Goal: Task Accomplishment & Management: Complete application form

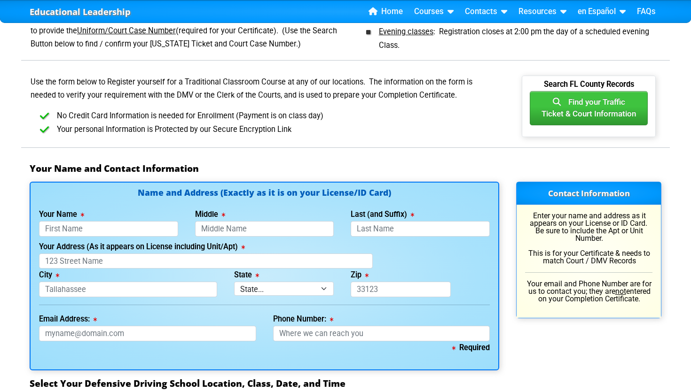
scroll to position [502, 0]
type input "Eriel"
type input "[PERSON_NAME]"
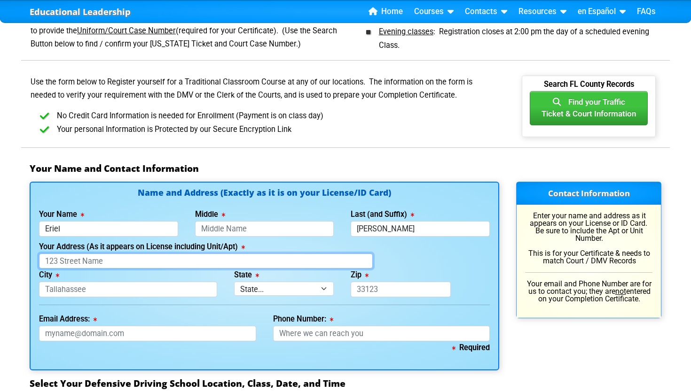
click at [274, 255] on input "Your Address (As it appears on License including Unit/Apt)" at bounding box center [206, 262] width 334 height 16
click at [358, 256] on input "Your Address (As it appears on License including Unit/Apt)" at bounding box center [206, 262] width 334 height 16
type input "[STREET_ADDRESS]"
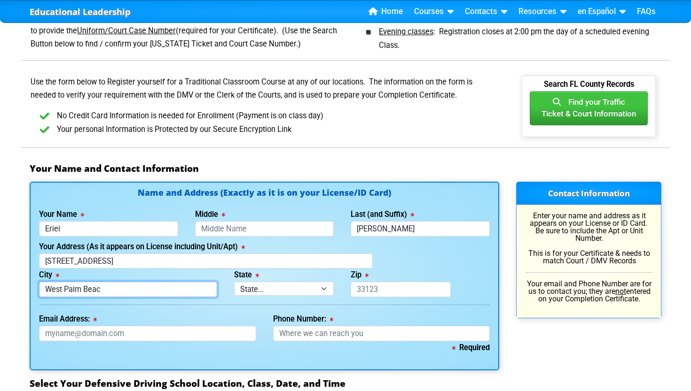
type input "[GEOGRAPHIC_DATA]"
select select "{"fullName":"[US_STATE]","abbreviation":"FL","uniqueId":"1d559909-6cf0-4a4d-848…"
type input "[GEOGRAPHIC_DATA]"
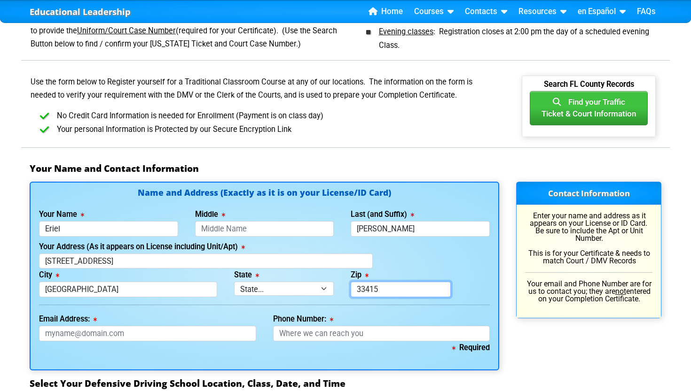
type input "33415"
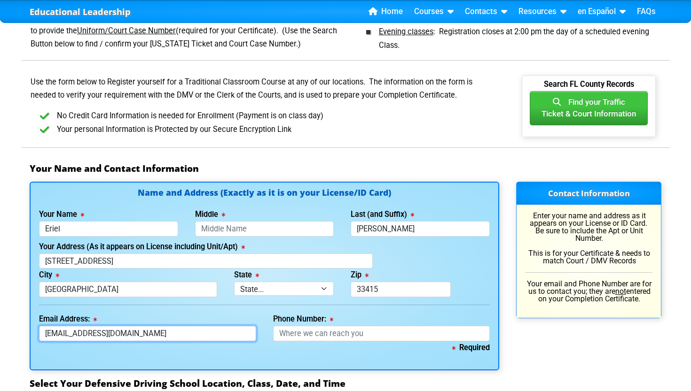
type input "[EMAIL_ADDRESS][DOMAIN_NAME]"
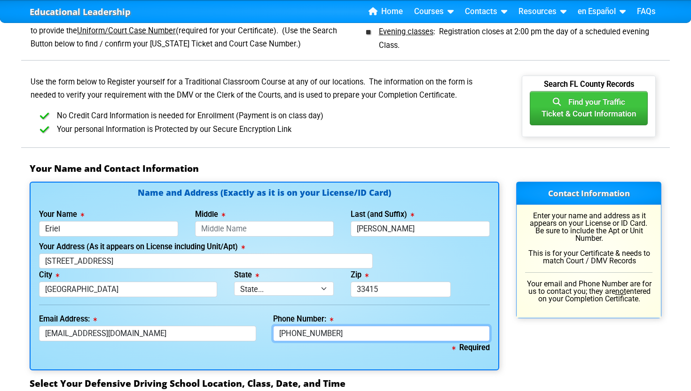
type input "[PHONE_NUMBER]"
type textarea "FL"
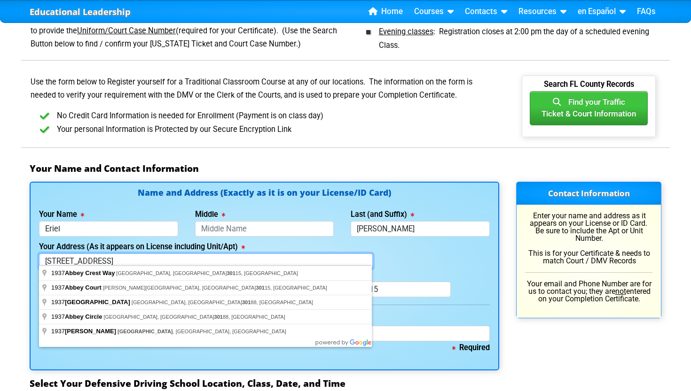
click at [169, 262] on input "[STREET_ADDRESS]" at bounding box center [206, 262] width 334 height 16
click at [103, 258] on input "[STREET_ADDRESS]" at bounding box center [206, 262] width 334 height 16
click at [130, 256] on input "[STREET_ADDRESS]" at bounding box center [206, 262] width 334 height 16
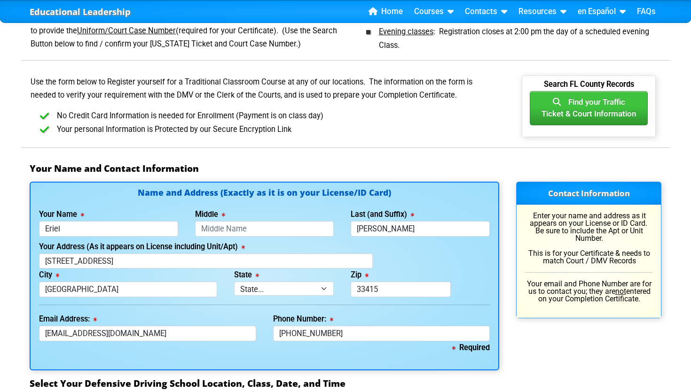
click at [432, 259] on div "Your Address (As it appears on License including Unit/Apt) [STREET_ADDRESS]" at bounding box center [264, 255] width 467 height 29
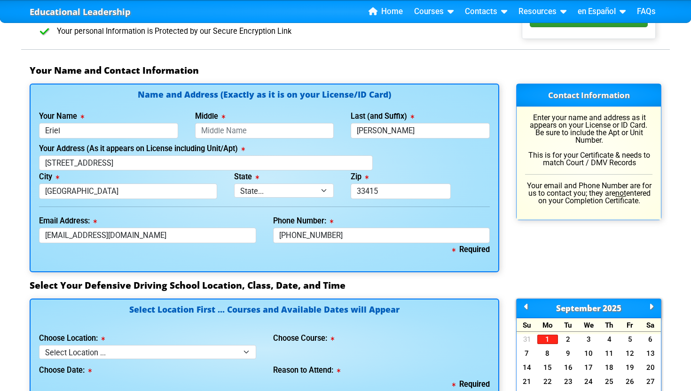
scroll to position [632, 0]
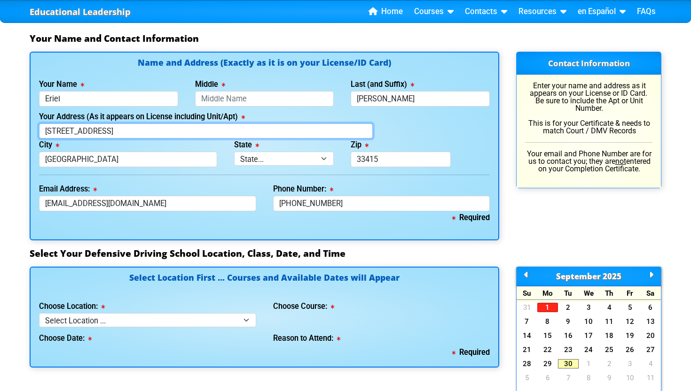
click at [159, 127] on input "[STREET_ADDRESS]" at bounding box center [206, 132] width 334 height 16
type input "[STREET_ADDRESS]"
type input "[GEOGRAPHIC_DATA]"
select select "{"fullName":"[US_STATE]","abbreviation":"FL","uniqueId":"1d559909-6cf0-4a4d-848…"
type input "33415"
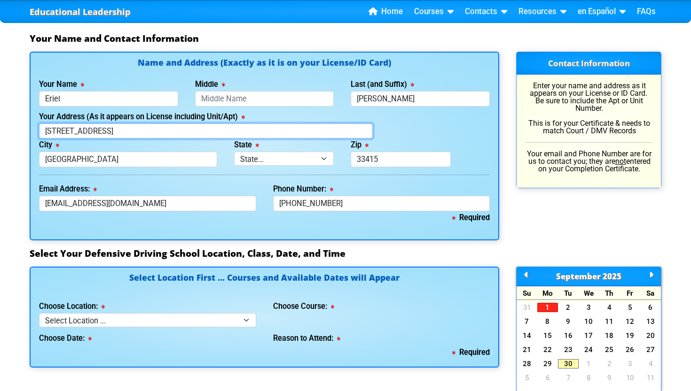
click at [188, 128] on input "[STREET_ADDRESS]" at bounding box center [206, 132] width 334 height 16
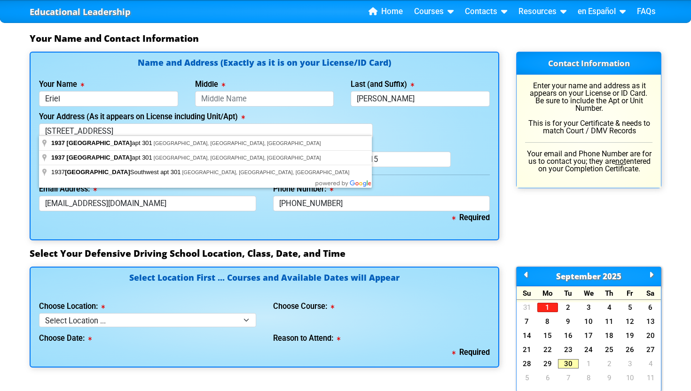
click at [377, 128] on div "Your Address (As it appears on License including Unit/Apt) [STREET_ADDRESS]" at bounding box center [206, 124] width 350 height 29
click at [249, 133] on input "[STREET_ADDRESS]" at bounding box center [206, 132] width 334 height 16
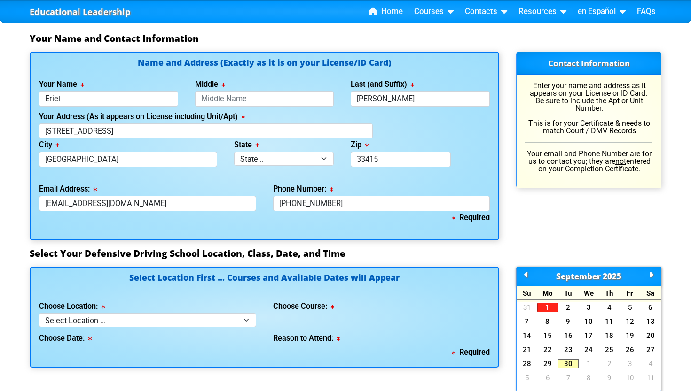
type input "[STREET_ADDRESS]"
type input "[GEOGRAPHIC_DATA]"
select select "{"fullName":"[US_STATE]","abbreviation":"FL","uniqueId":"1d559909-6cf0-4a4d-848…"
type input "33415"
click at [242, 125] on input "[STREET_ADDRESS]" at bounding box center [206, 132] width 334 height 16
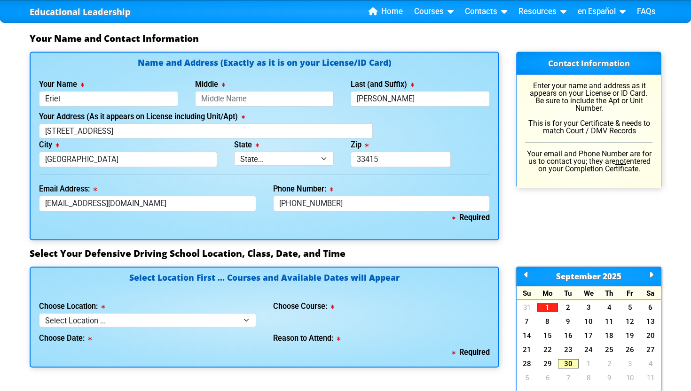
type input "[STREET_ADDRESS]"
type input "[GEOGRAPHIC_DATA]"
select select "{"fullName":"[US_STATE]","abbreviation":"FL","uniqueId":"1d559909-6cf0-4a4d-848…"
type input "33415"
click at [244, 129] on input "[STREET_ADDRESS]" at bounding box center [206, 132] width 334 height 16
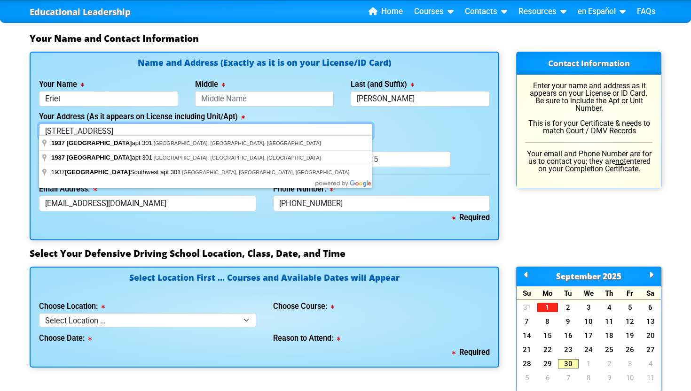
type input "[STREET_ADDRESS]"
click at [423, 119] on div "Your Address (As it appears on License including Unit/Apt) [STREET_ADDRESS]" at bounding box center [264, 124] width 467 height 29
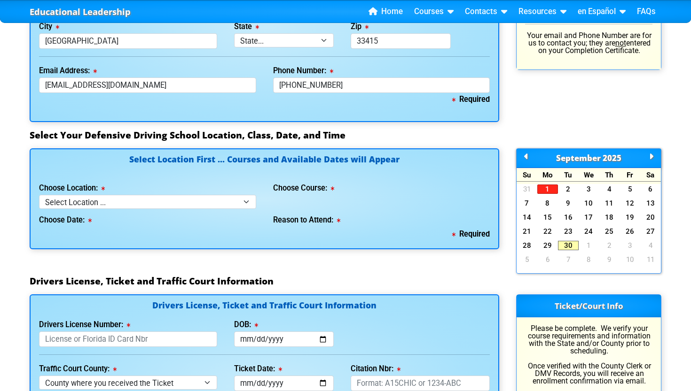
scroll to position [752, 0]
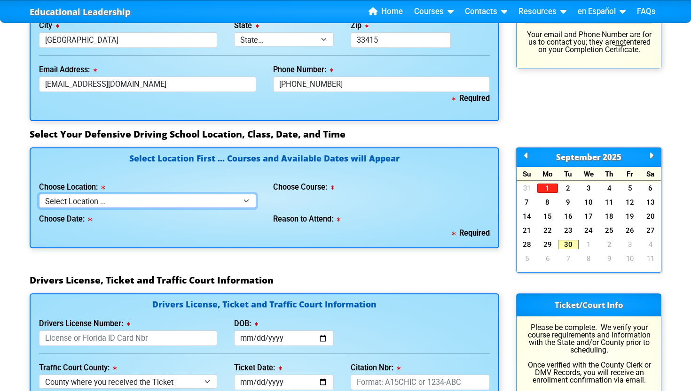
select select "4"
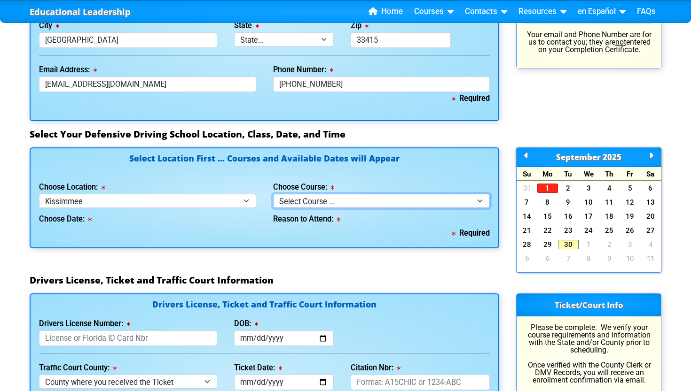
select select "2"
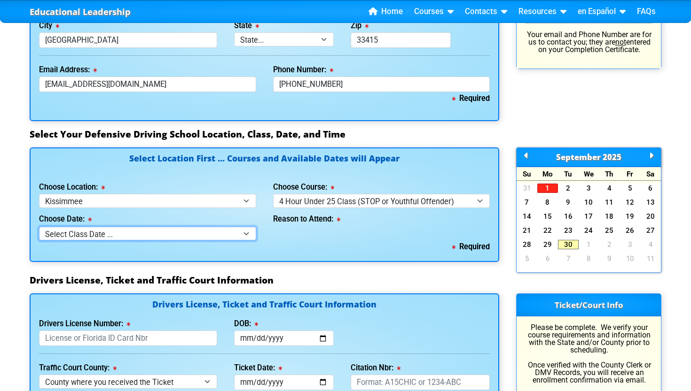
select select "[DATE], 4"
select select
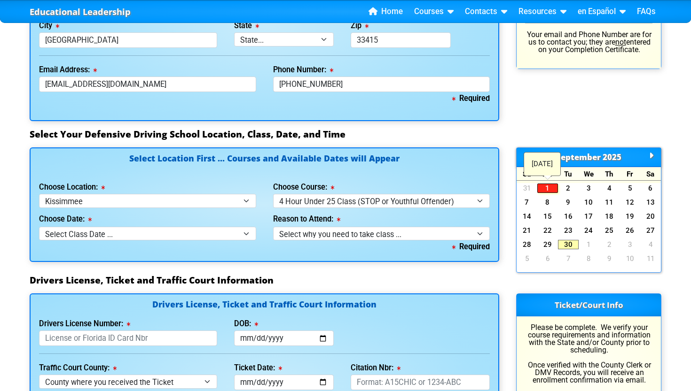
click at [547, 184] on link "1" at bounding box center [547, 188] width 21 height 9
click at [545, 240] on link "29" at bounding box center [547, 244] width 21 height 9
click at [572, 216] on link "16" at bounding box center [568, 216] width 21 height 9
click at [542, 184] on link "1" at bounding box center [547, 188] width 21 height 9
click at [589, 226] on link "24" at bounding box center [588, 230] width 21 height 9
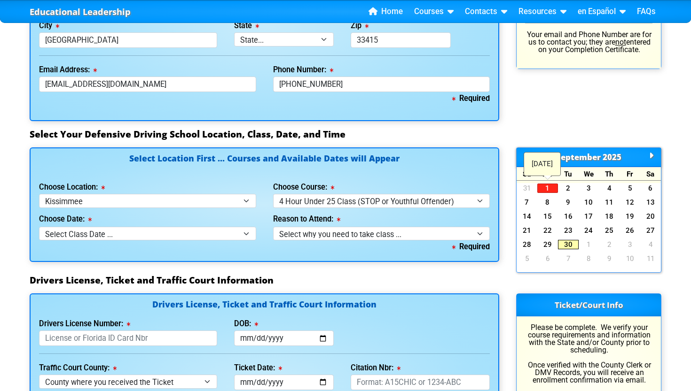
click at [565, 241] on link "30" at bounding box center [568, 244] width 21 height 9
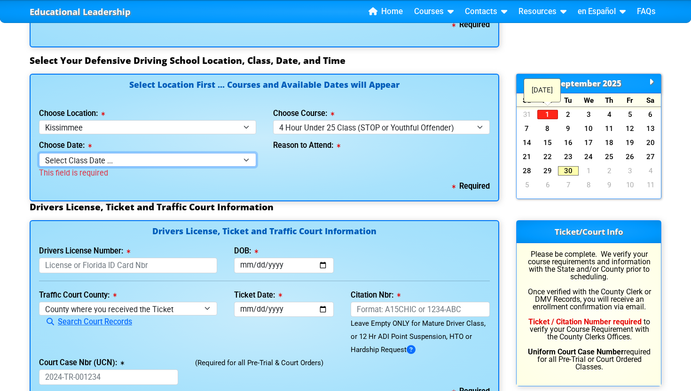
scroll to position [826, 0]
select select "[DATE], 4"
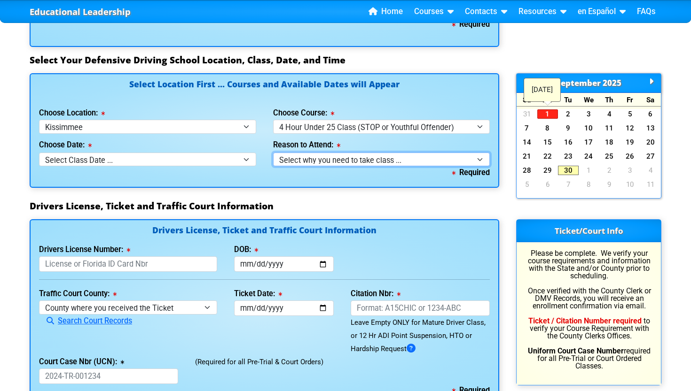
select select
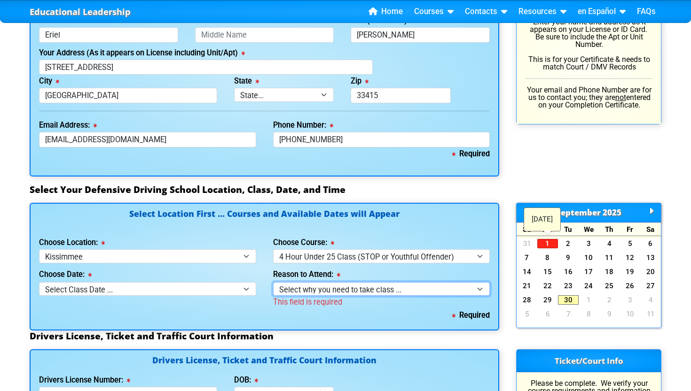
scroll to position [694, 0]
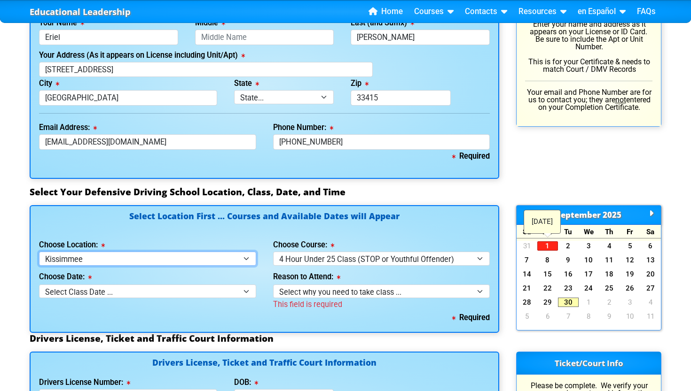
select select "2"
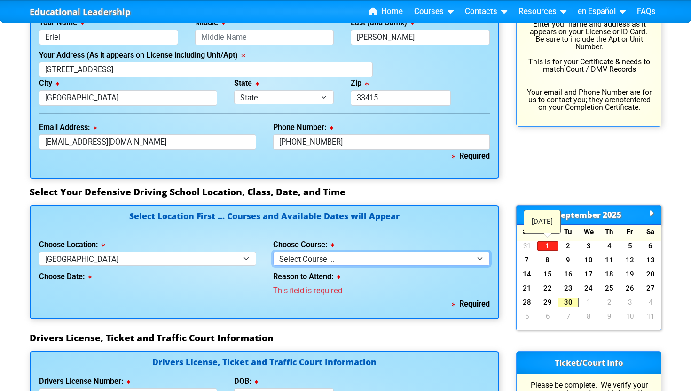
select select "2"
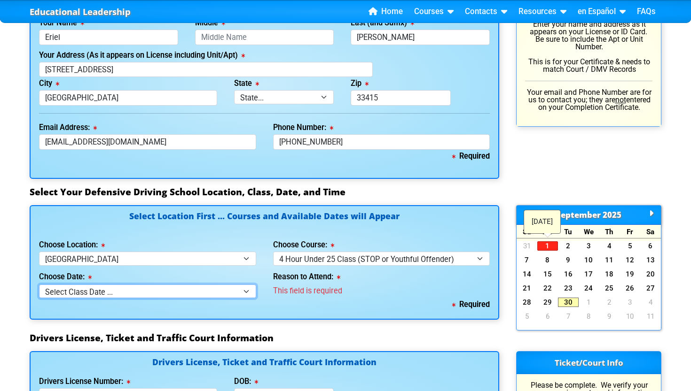
select select "[DATE], 8"
select select
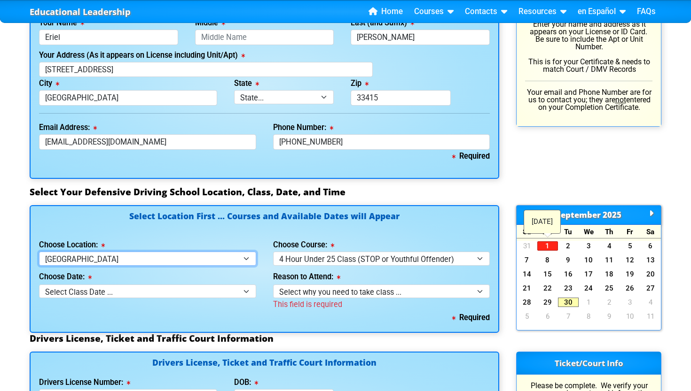
select select "4"
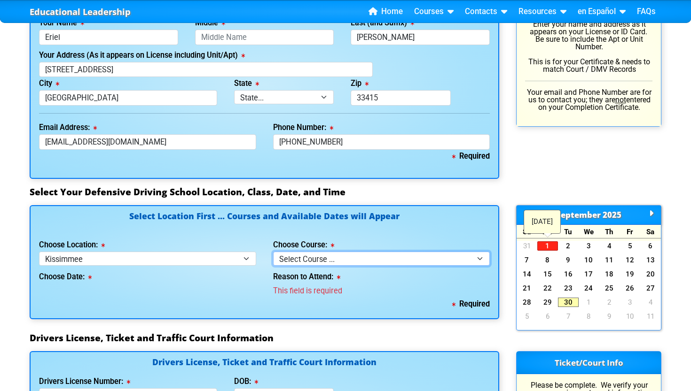
select select "2"
select select
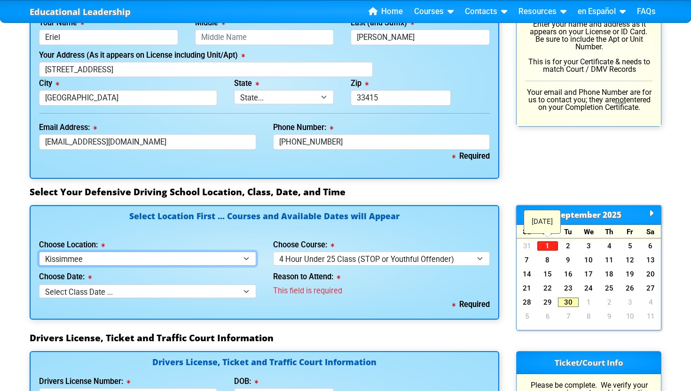
select select "7"
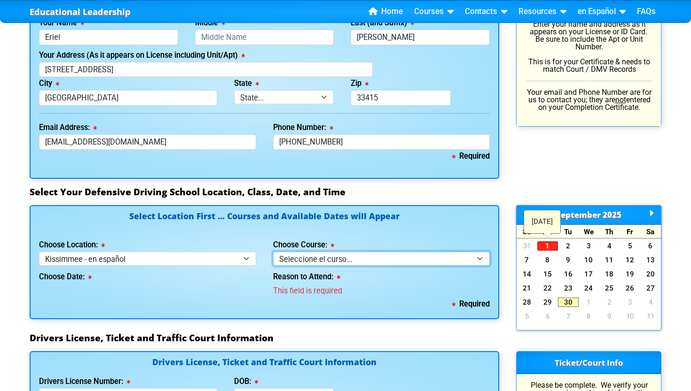
select select "2"
select select
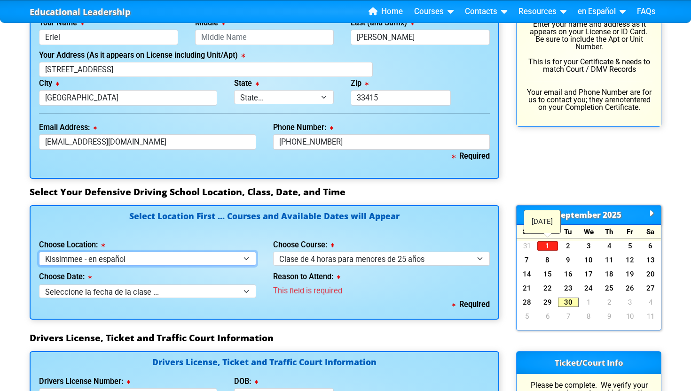
select select "6"
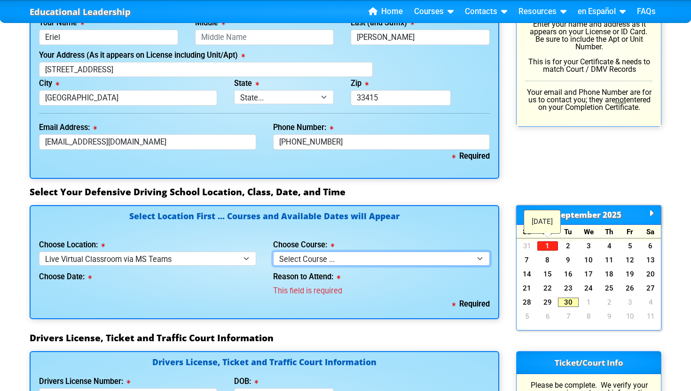
select select "2"
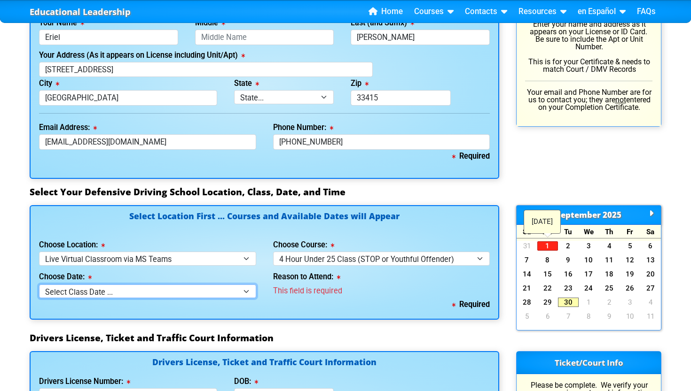
select select "[DATE], 12"
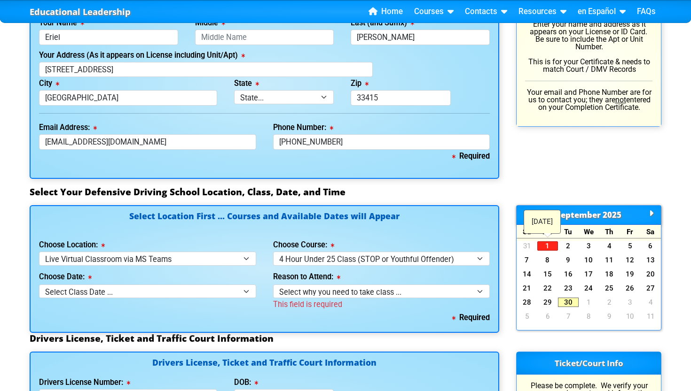
click at [321, 298] on div "This field is required" at bounding box center [381, 304] width 217 height 13
select select "Court Ordered (Under 25 Defensive Driver School)"
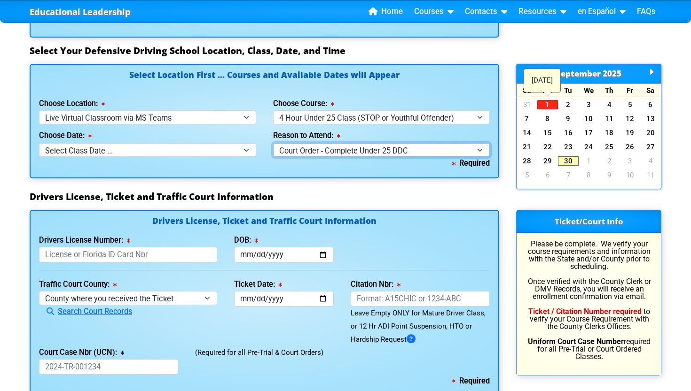
scroll to position [836, 0]
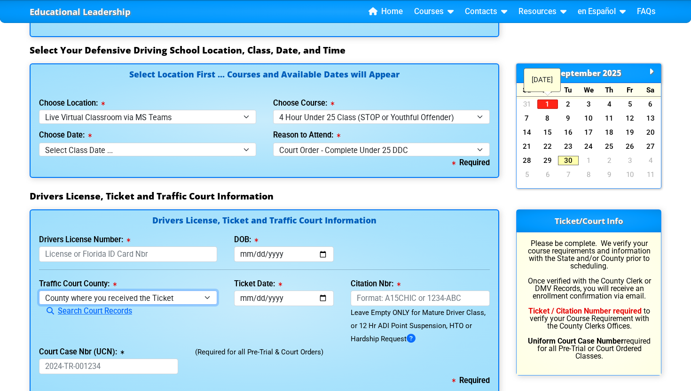
select select "{"countyName":"Osceola","state":"[US_STATE]","uniqueId":"e0d9688b-550c-4624-8ae…"
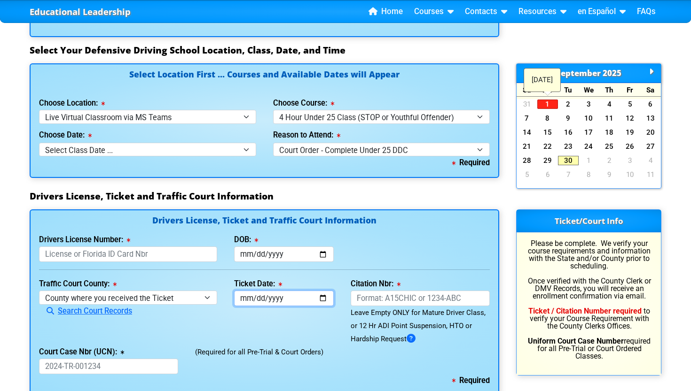
click at [262, 293] on input "Ticket Date:" at bounding box center [284, 299] width 100 height 16
click at [255, 292] on input "Ticket Date:" at bounding box center [284, 299] width 100 height 16
click at [276, 294] on input "Ticket Date:" at bounding box center [284, 299] width 100 height 16
type input "0002-03-22"
type input "[DATE]"
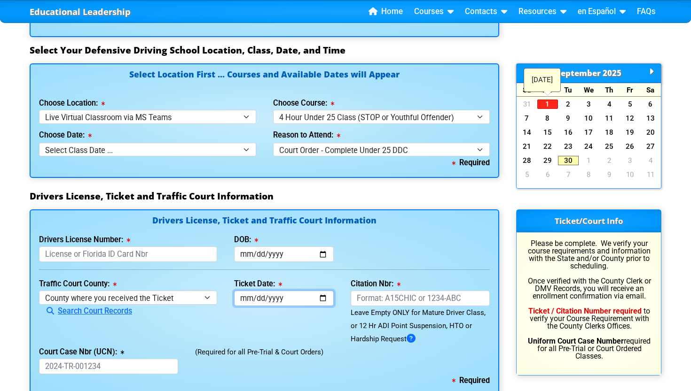
click at [320, 293] on input "[DATE]" at bounding box center [284, 299] width 100 height 16
click at [289, 250] on input "DOB:" at bounding box center [284, 255] width 100 height 16
type input "[DATE]"
click at [170, 250] on input "Drivers License Number:" at bounding box center [128, 255] width 178 height 16
click at [391, 295] on input "Citation Nbr:" at bounding box center [419, 299] width 139 height 16
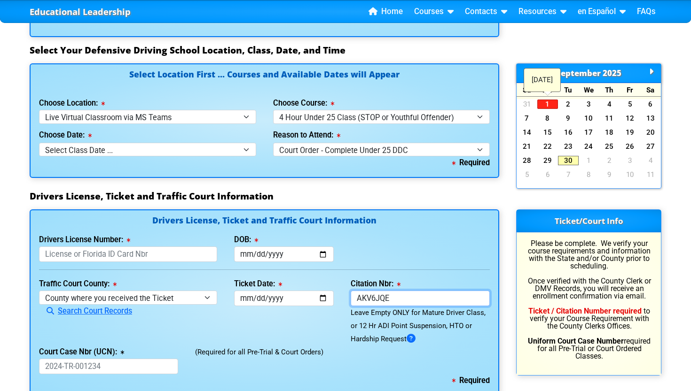
type input "AKV6JQE"
click at [420, 257] on div "Drivers License Number: This field is required DOB: [DATE]" at bounding box center [264, 247] width 467 height 29
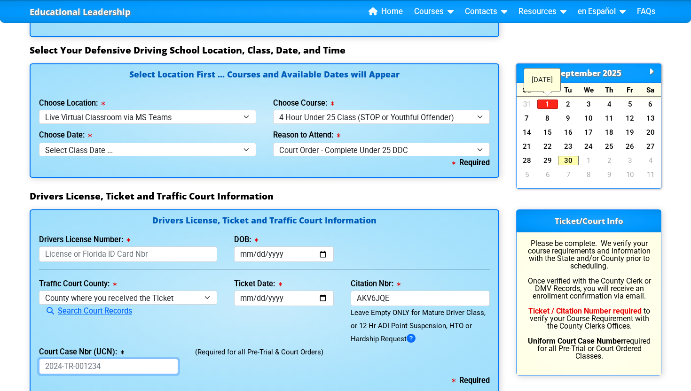
click at [120, 360] on input "Court Case Nbr (UCN):" at bounding box center [108, 367] width 139 height 16
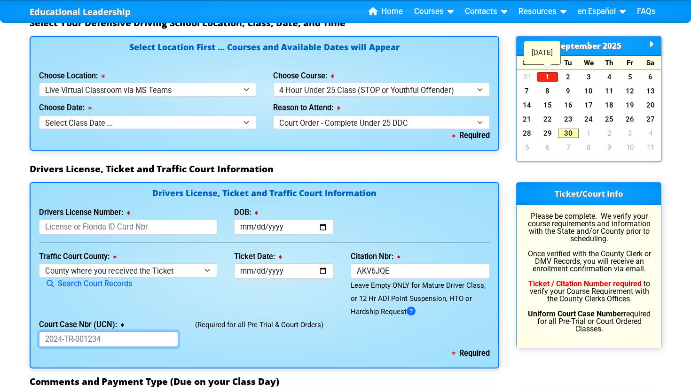
scroll to position [865, 0]
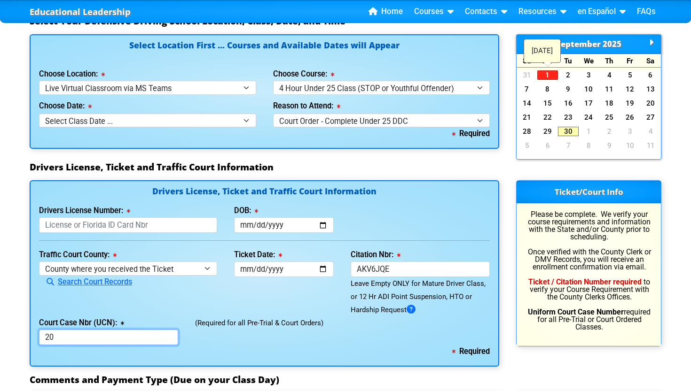
type input "2"
type input "2025-TR-013582"
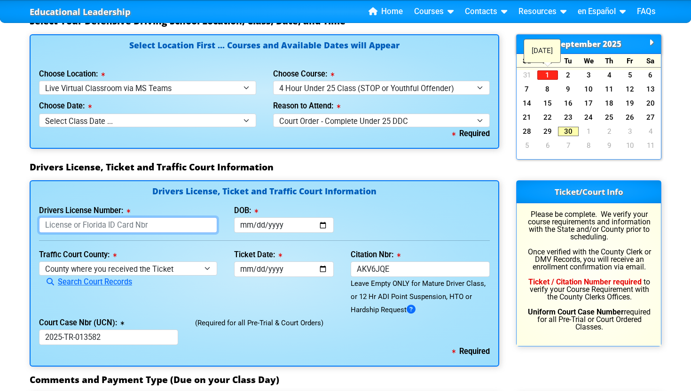
click at [97, 218] on input "Drivers License Number:" at bounding box center [128, 226] width 178 height 16
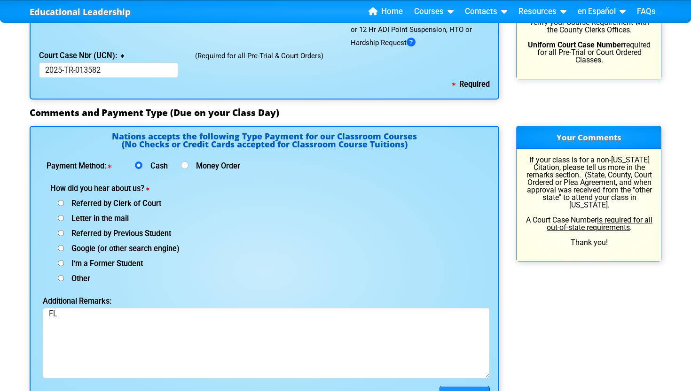
scroll to position [1133, 0]
click at [184, 161] on input "Money Order" at bounding box center [185, 165] width 8 height 8
radio input "true"
click at [138, 161] on input "Cash" at bounding box center [139, 165] width 8 height 8
radio input "true"
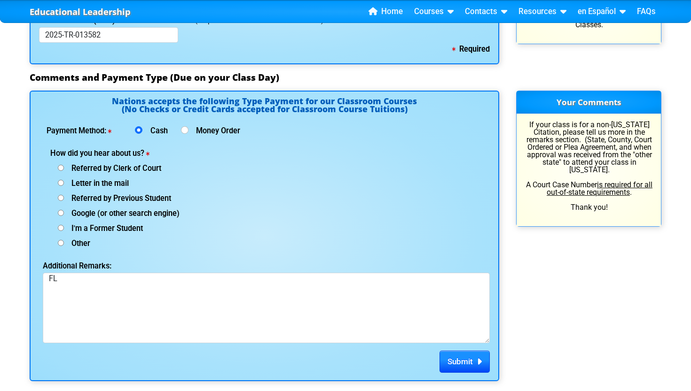
scroll to position [1177, 0]
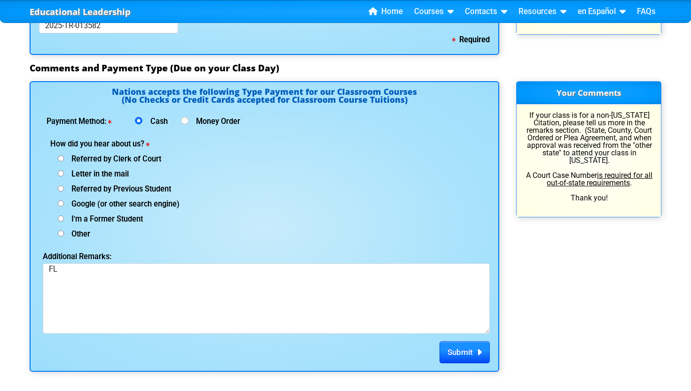
click at [184, 117] on input "Money Order" at bounding box center [185, 121] width 8 height 8
radio input "true"
click at [110, 155] on span "Referred by Clerk of Court" at bounding box center [112, 159] width 97 height 9
click at [64, 155] on input "Referred by Clerk of Court" at bounding box center [61, 158] width 6 height 6
radio input "true"
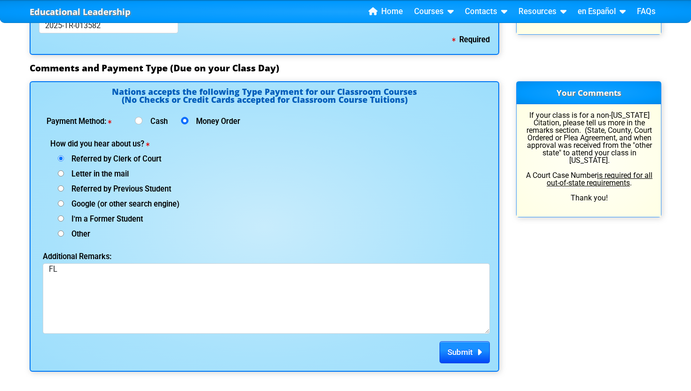
click at [105, 170] on span "Letter in the mail" at bounding box center [96, 174] width 65 height 9
click at [64, 171] on input "Letter in the mail" at bounding box center [61, 174] width 6 height 6
radio input "true"
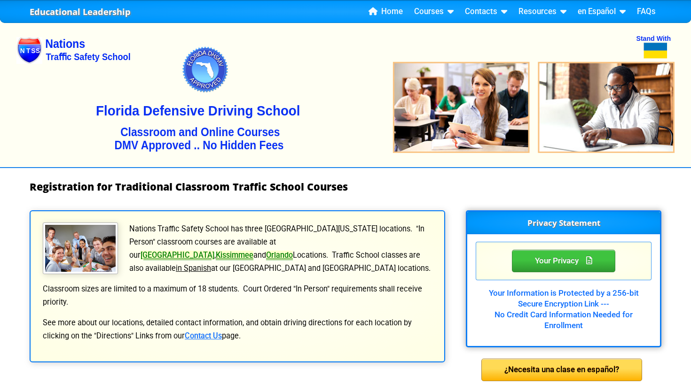
scroll to position [0, 0]
